Goal: Information Seeking & Learning: Learn about a topic

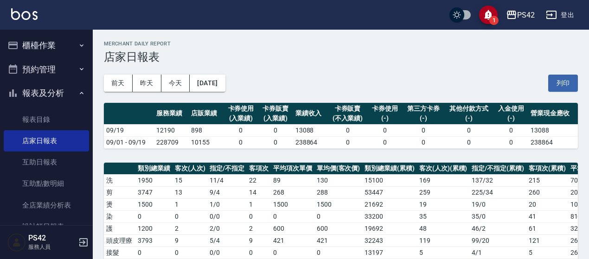
click at [564, 16] on button "登出" at bounding box center [560, 14] width 36 height 17
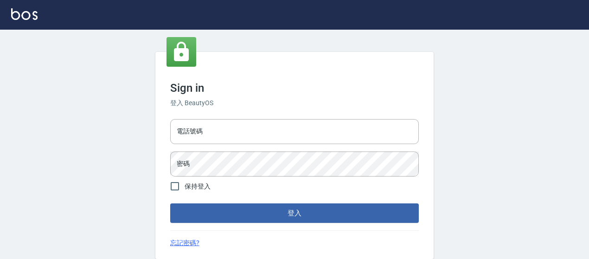
type input "0426657169"
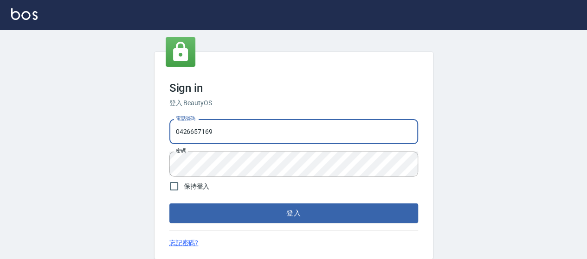
click at [293, 130] on input "0426657169" at bounding box center [293, 131] width 249 height 25
type input "0426657991"
click at [310, 207] on button "登入" at bounding box center [293, 213] width 249 height 19
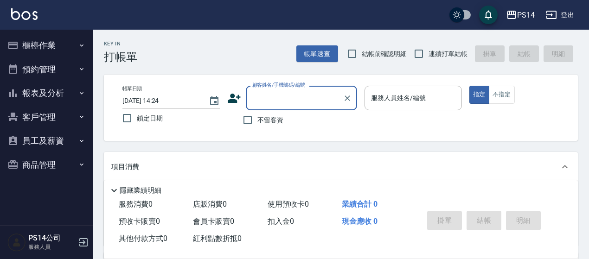
click at [48, 97] on button "報表及分析" at bounding box center [46, 93] width 85 height 24
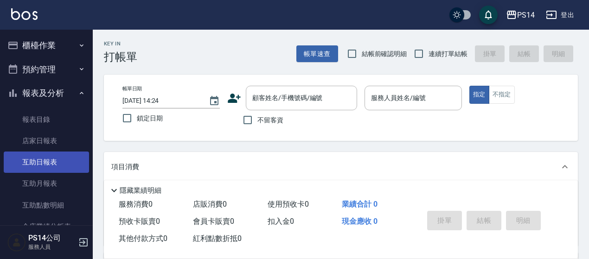
click at [64, 161] on link "互助日報表" at bounding box center [46, 162] width 85 height 21
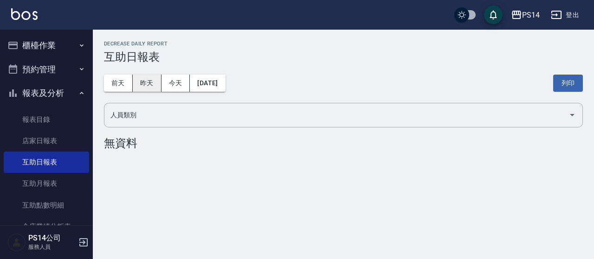
click at [147, 80] on button "昨天" at bounding box center [147, 83] width 29 height 17
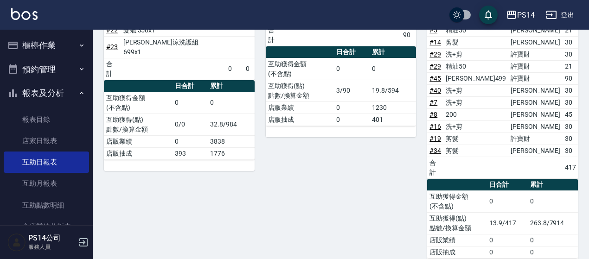
scroll to position [243, 0]
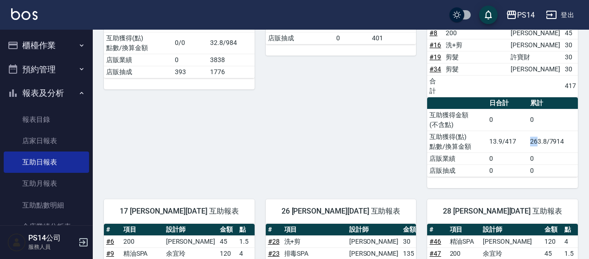
drag, startPoint x: 532, startPoint y: 131, endPoint x: 539, endPoint y: 131, distance: 7.4
click at [539, 131] on td "263.8/7914" at bounding box center [553, 142] width 50 height 22
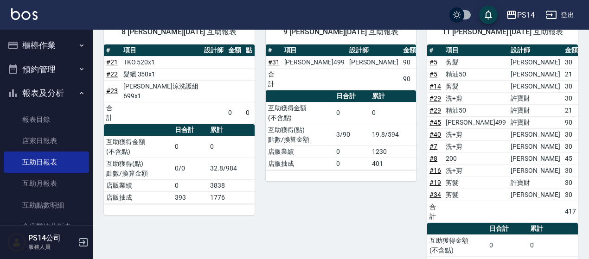
scroll to position [103, 0]
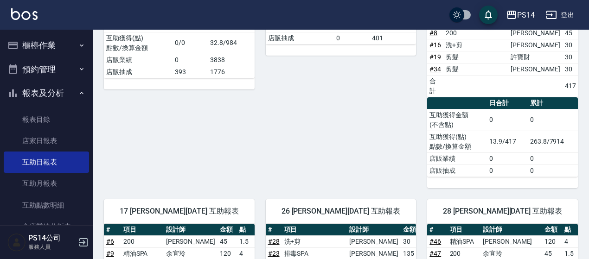
click at [307, 149] on div "9 楊宇霏 09/19/2025 互助報表 # 項目 設計師 金額 點 # 31 伊黛莉499 楊宇霏 90 3 合計 90 3 日合計 累計 互助獲得金額 …" at bounding box center [336, 35] width 162 height 305
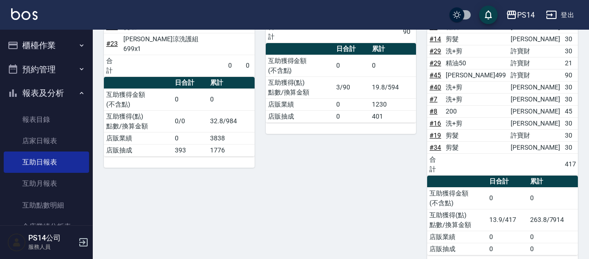
scroll to position [150, 0]
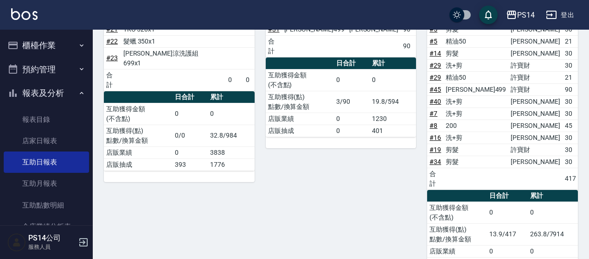
drag, startPoint x: 553, startPoint y: 88, endPoint x: 561, endPoint y: 89, distance: 7.9
click at [561, 89] on tr "# 45 伊黛莉499 許寶財 90 3" at bounding box center [512, 90] width 170 height 12
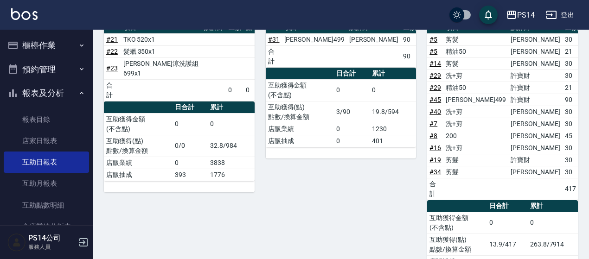
scroll to position [196, 0]
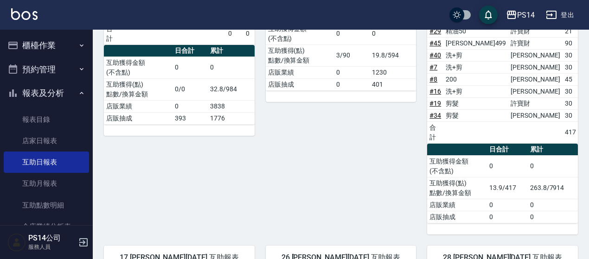
drag, startPoint x: 562, startPoint y: 115, endPoint x: 556, endPoint y: 115, distance: 5.6
click at [581, 115] on td "1" at bounding box center [590, 116] width 18 height 12
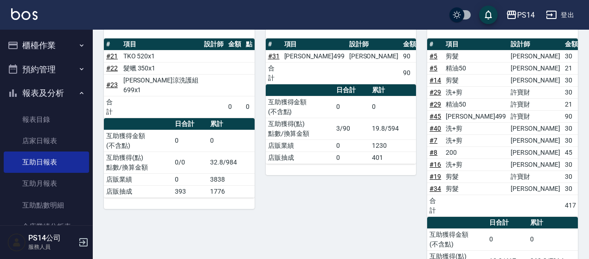
scroll to position [103, 0]
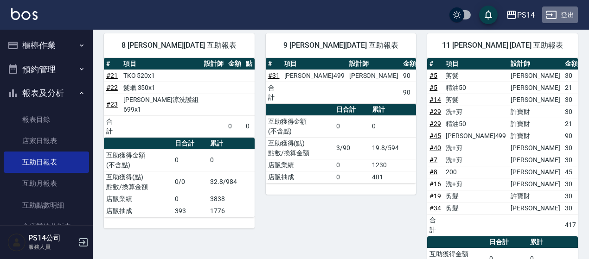
click at [554, 13] on icon "button" at bounding box center [551, 14] width 11 height 11
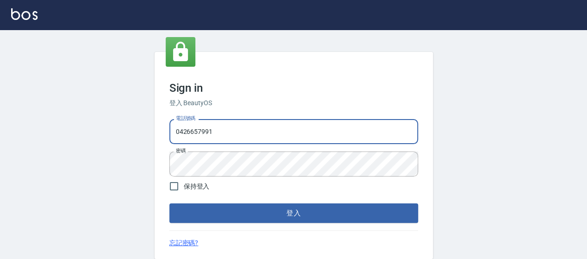
drag, startPoint x: 0, startPoint y: 0, endPoint x: 246, endPoint y: 139, distance: 282.8
click at [246, 139] on input "0426657991" at bounding box center [293, 131] width 249 height 25
type input "0426653545"
click at [328, 214] on button "登入" at bounding box center [293, 213] width 249 height 19
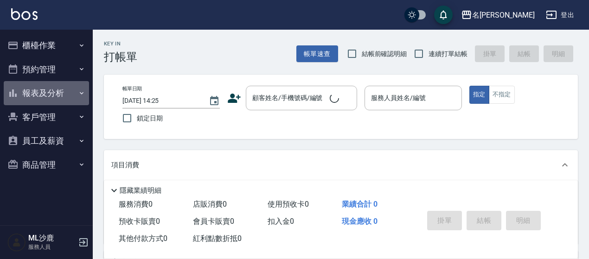
click at [60, 97] on button "報表及分析" at bounding box center [46, 93] width 85 height 24
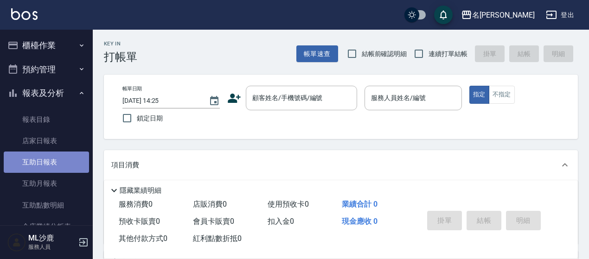
click at [56, 167] on link "互助日報表" at bounding box center [46, 162] width 85 height 21
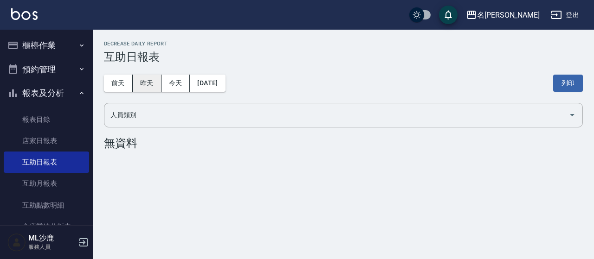
click at [142, 88] on button "昨天" at bounding box center [147, 83] width 29 height 17
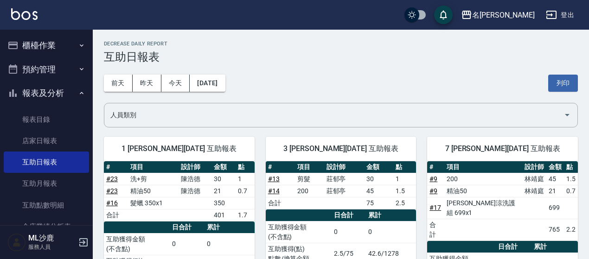
scroll to position [46, 0]
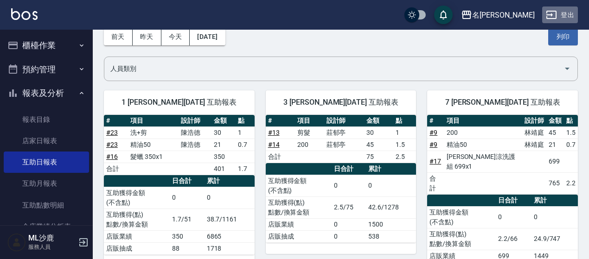
click at [563, 19] on button "登出" at bounding box center [560, 14] width 36 height 17
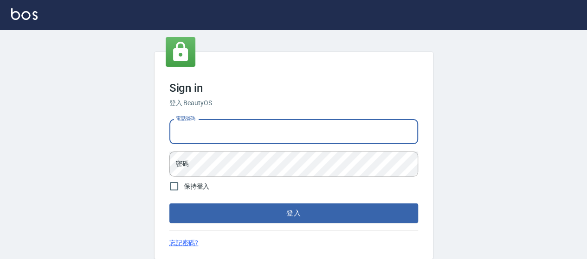
click at [226, 129] on input "電話號碼" at bounding box center [293, 131] width 249 height 25
click at [186, 126] on input "0426653545" at bounding box center [293, 131] width 249 height 25
drag, startPoint x: 233, startPoint y: 129, endPoint x: 55, endPoint y: 129, distance: 178.2
click at [55, 129] on div "Sign in 登入 BeautyOS 電話號碼 0426653545 電話號碼 密碼 密碼 保持登入 登入 忘記密碼?" at bounding box center [293, 156] width 587 height 252
type input "0929222008"
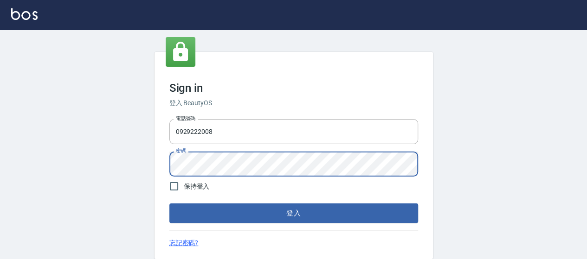
click at [92, 163] on div "Sign in 登入 BeautyOS 電話號碼 0929222008 電話號碼 密碼 密碼 保持登入 登入 忘記密碼?" at bounding box center [293, 156] width 587 height 252
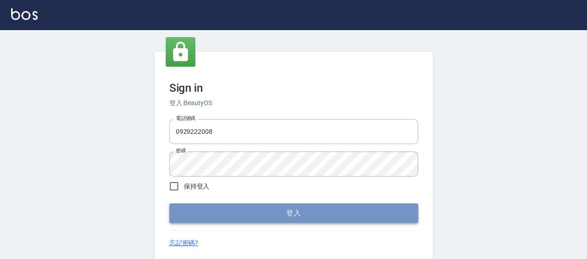
click at [313, 210] on button "登入" at bounding box center [293, 213] width 249 height 19
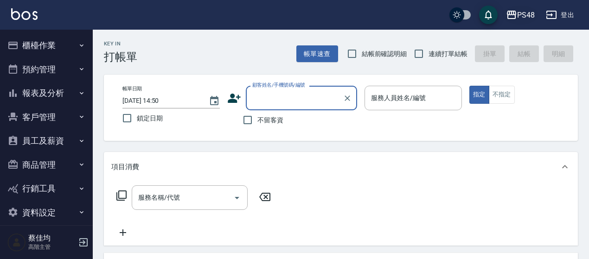
click at [525, 19] on div "PS48" at bounding box center [526, 15] width 18 height 12
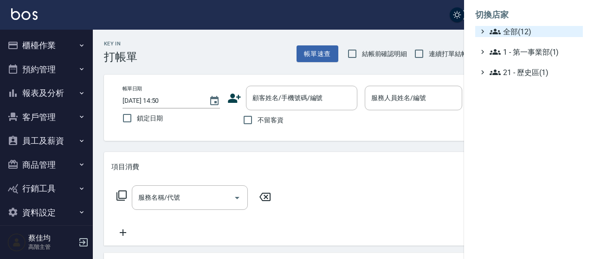
click at [500, 30] on icon at bounding box center [495, 31] width 11 height 11
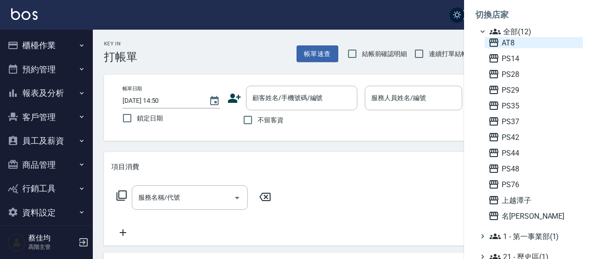
click at [503, 41] on span "AT8" at bounding box center [533, 42] width 91 height 11
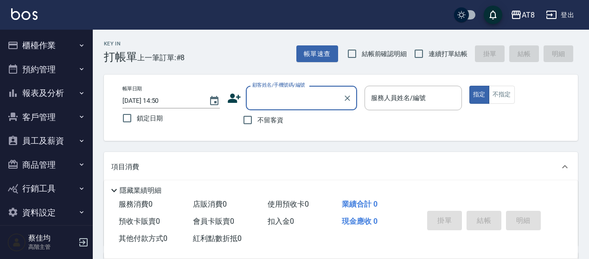
click at [488, 19] on icon "save" at bounding box center [493, 14] width 11 height 11
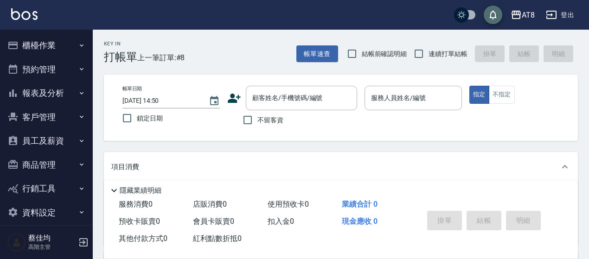
drag, startPoint x: 488, startPoint y: 19, endPoint x: 471, endPoint y: 31, distance: 21.0
click at [488, 19] on icon "save" at bounding box center [493, 14] width 11 height 11
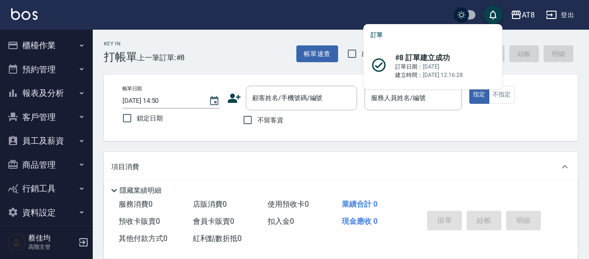
scroll to position [10, 0]
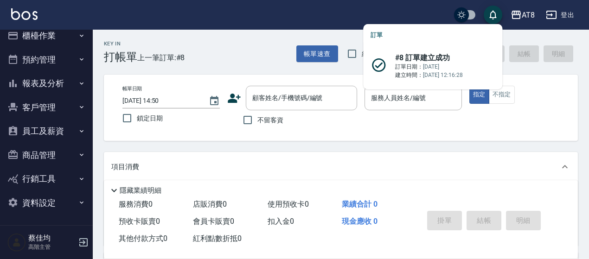
click at [46, 242] on h5 "蔡佳均" at bounding box center [51, 238] width 47 height 9
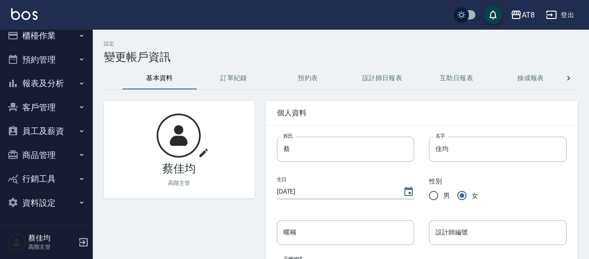
click at [407, 78] on button "設計師日報表" at bounding box center [382, 78] width 74 height 22
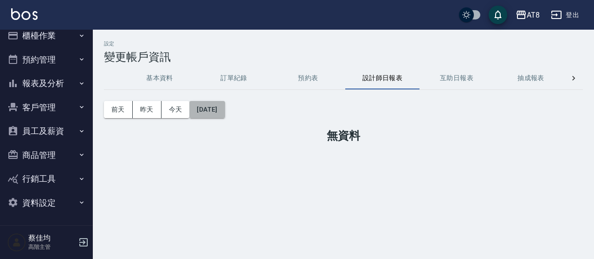
click at [218, 112] on button "[DATE]" at bounding box center [206, 109] width 35 height 17
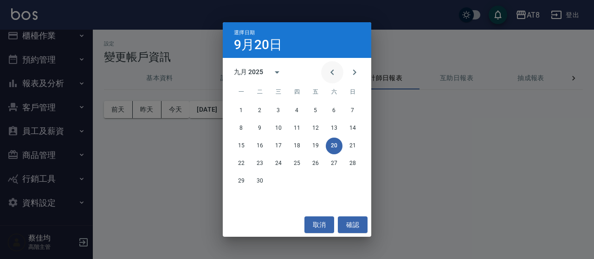
click at [335, 73] on icon "Previous month" at bounding box center [332, 72] width 11 height 11
click at [317, 108] on button "1" at bounding box center [315, 111] width 17 height 17
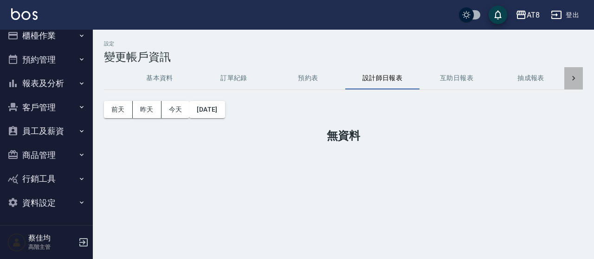
click at [577, 77] on icon at bounding box center [573, 78] width 9 height 9
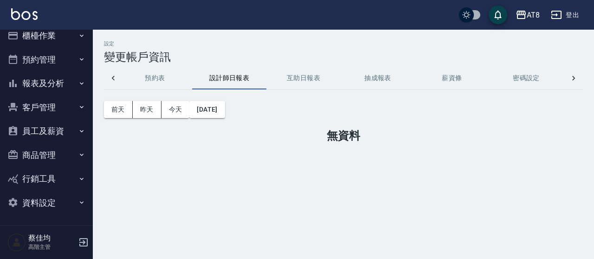
scroll to position [0, 301]
click at [577, 77] on div "基本資料 訂單紀錄 預約表 設計師日報表 互助日報表 抽成報表 薪資條 密碼設定 打卡紀錄 功能釘選" at bounding box center [343, 78] width 479 height 22
click at [533, 76] on button "功能釘選" at bounding box center [527, 78] width 74 height 22
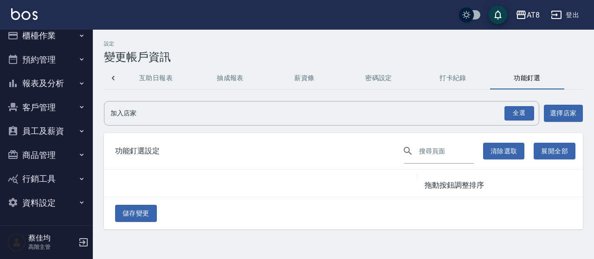
click at [460, 77] on button "打卡紀錄" at bounding box center [453, 78] width 74 height 22
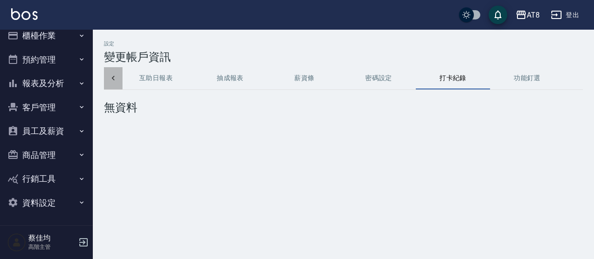
click at [113, 80] on icon at bounding box center [113, 78] width 9 height 9
click at [113, 80] on div "基本資料 訂單紀錄 預約表 設計師日報表 互助日報表 抽成報表 薪資條 密碼設定 打卡紀錄 功能釘選" at bounding box center [343, 78] width 479 height 22
click at [518, 13] on icon "button" at bounding box center [521, 14] width 11 height 11
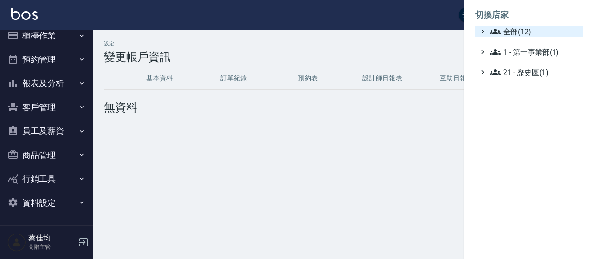
click at [507, 34] on span "全部(12)" at bounding box center [535, 31] width 90 height 11
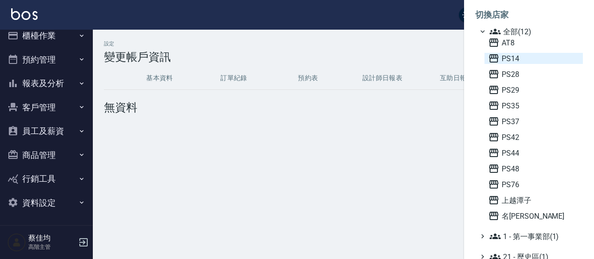
click at [511, 63] on span "PS14" at bounding box center [533, 58] width 91 height 11
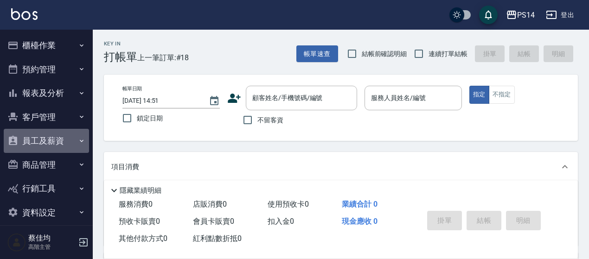
click at [56, 141] on button "員工及薪資" at bounding box center [46, 141] width 85 height 24
click at [45, 136] on button "員工及薪資" at bounding box center [46, 141] width 85 height 24
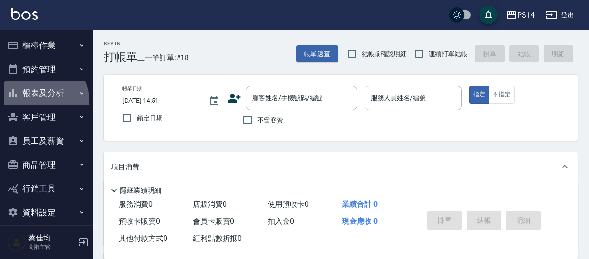
click at [44, 99] on button "報表及分析" at bounding box center [46, 93] width 85 height 24
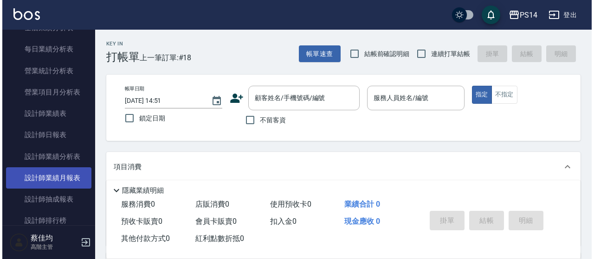
scroll to position [325, 0]
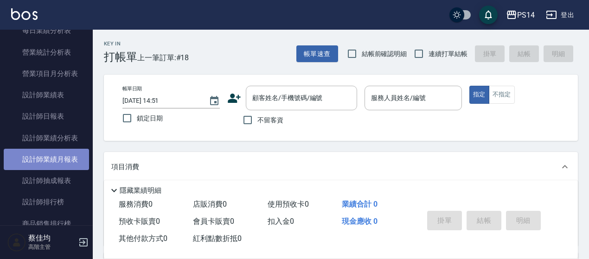
click at [50, 158] on link "設計師業績月報表" at bounding box center [46, 159] width 85 height 21
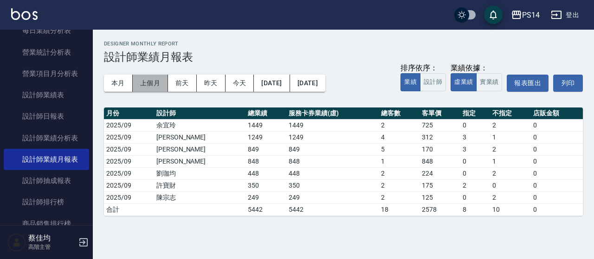
click at [142, 85] on button "上個月" at bounding box center [150, 83] width 35 height 17
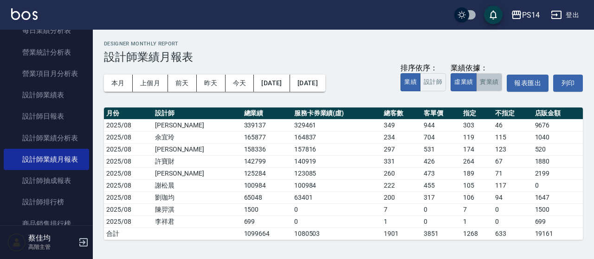
click at [490, 86] on button "實業績" at bounding box center [489, 82] width 26 height 18
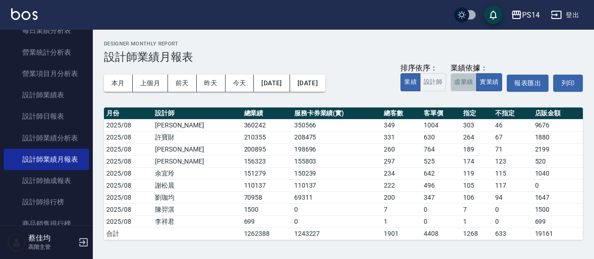
click at [458, 85] on button "虛業績" at bounding box center [464, 82] width 26 height 18
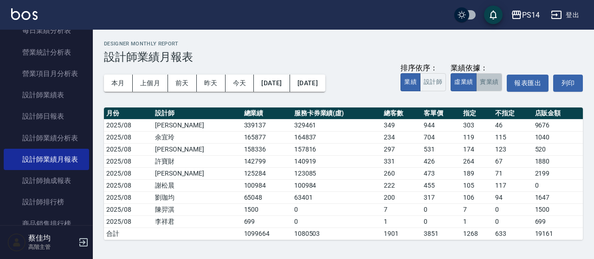
click at [497, 83] on button "實業績" at bounding box center [489, 82] width 26 height 18
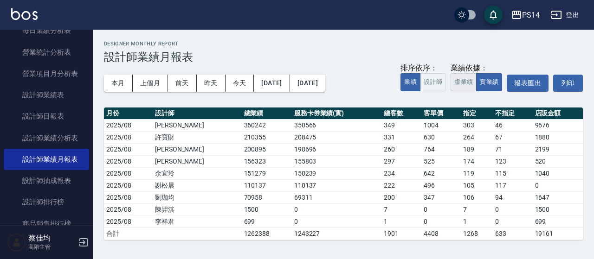
click at [471, 84] on button "虛業績" at bounding box center [464, 82] width 26 height 18
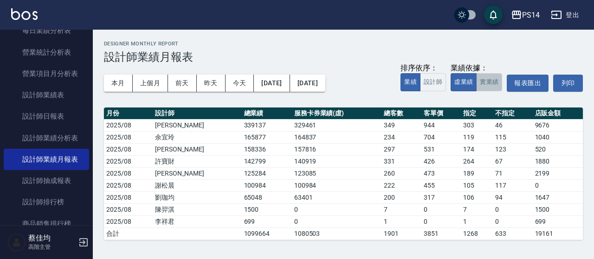
click at [489, 83] on button "實業績" at bounding box center [489, 82] width 26 height 18
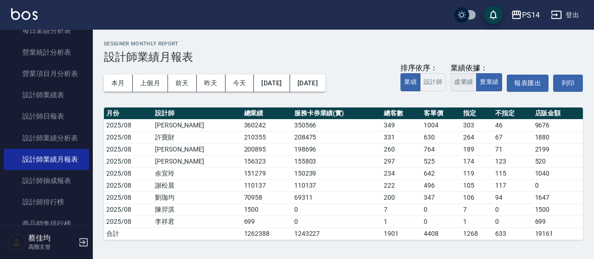
click at [459, 85] on button "虛業績" at bounding box center [464, 82] width 26 height 18
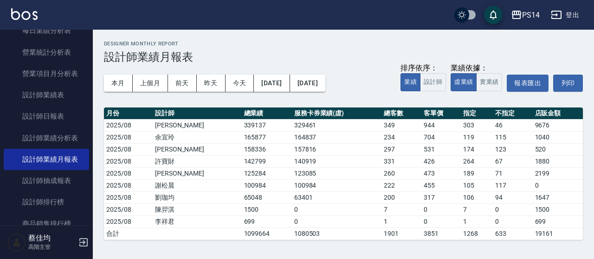
scroll to position [440, 0]
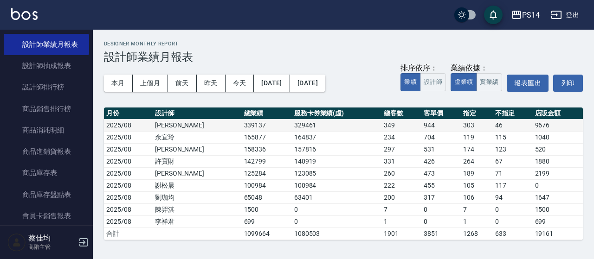
click at [179, 126] on td "徐于雯" at bounding box center [197, 125] width 89 height 12
click at [134, 122] on td "2025/08" at bounding box center [128, 125] width 49 height 12
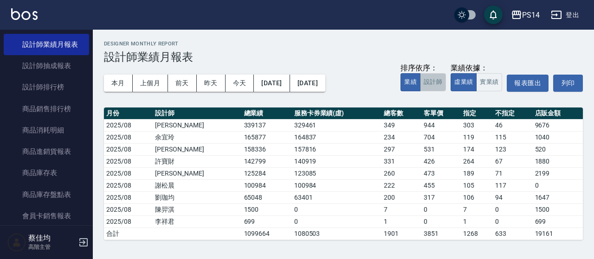
click at [438, 84] on button "設計師" at bounding box center [433, 82] width 26 height 18
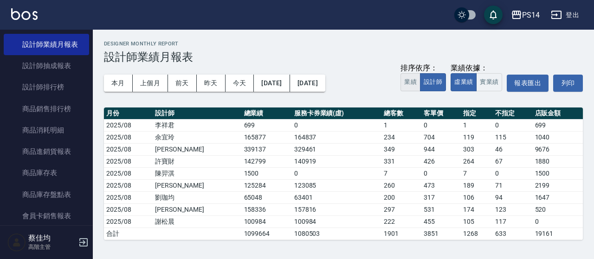
click at [418, 81] on button "業績" at bounding box center [410, 82] width 20 height 18
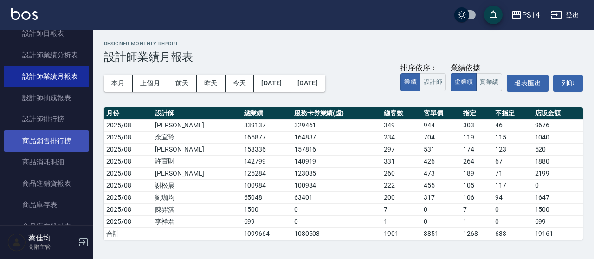
scroll to position [394, 0]
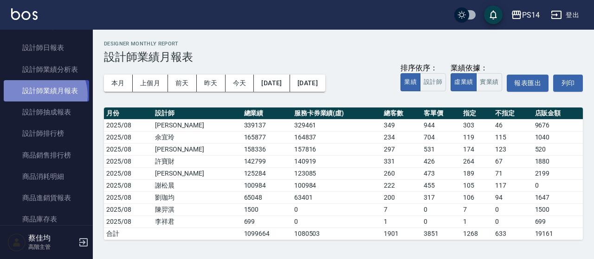
click at [39, 95] on link "設計師業績月報表" at bounding box center [46, 90] width 85 height 21
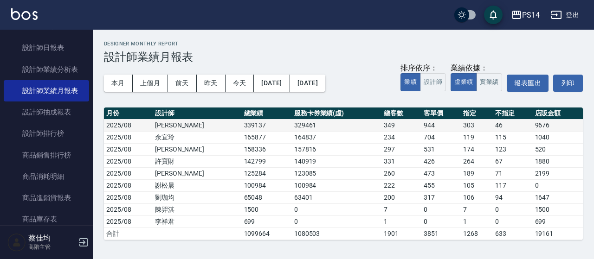
click at [170, 127] on td "徐于雯" at bounding box center [197, 125] width 89 height 12
click at [504, 128] on td "46" at bounding box center [512, 125] width 39 height 12
click at [503, 128] on td "46" at bounding box center [512, 125] width 39 height 12
click at [126, 125] on td "2025/08" at bounding box center [128, 125] width 49 height 12
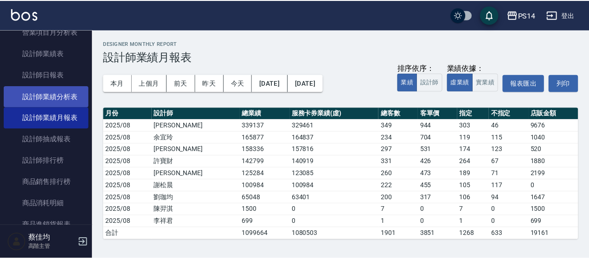
scroll to position [347, 0]
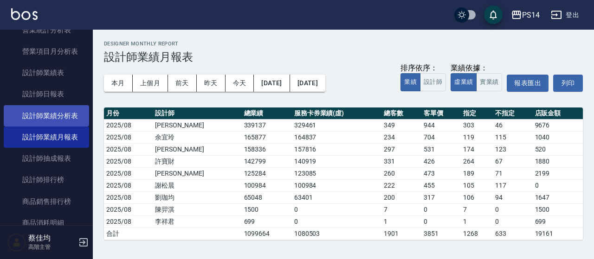
click at [61, 119] on link "設計師業績分析表" at bounding box center [46, 115] width 85 height 21
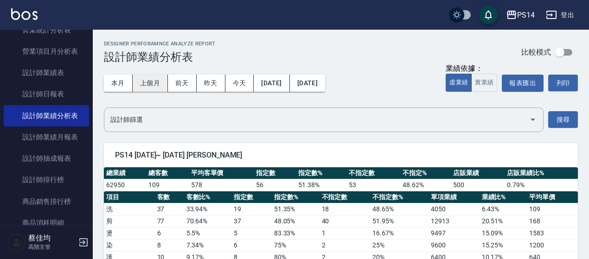
click at [155, 84] on button "上個月" at bounding box center [150, 83] width 35 height 17
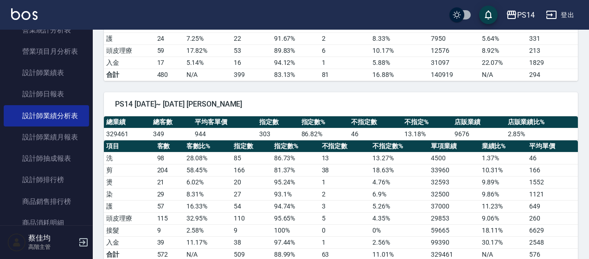
scroll to position [882, 0]
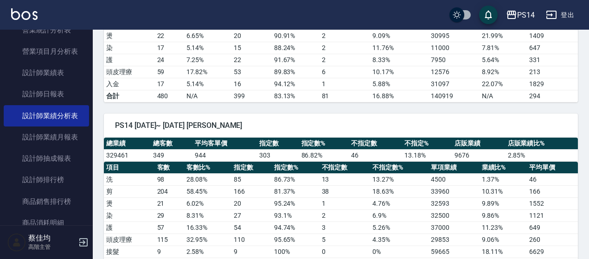
click at [565, 18] on button "登出" at bounding box center [560, 14] width 36 height 17
